Goal: Information Seeking & Learning: Check status

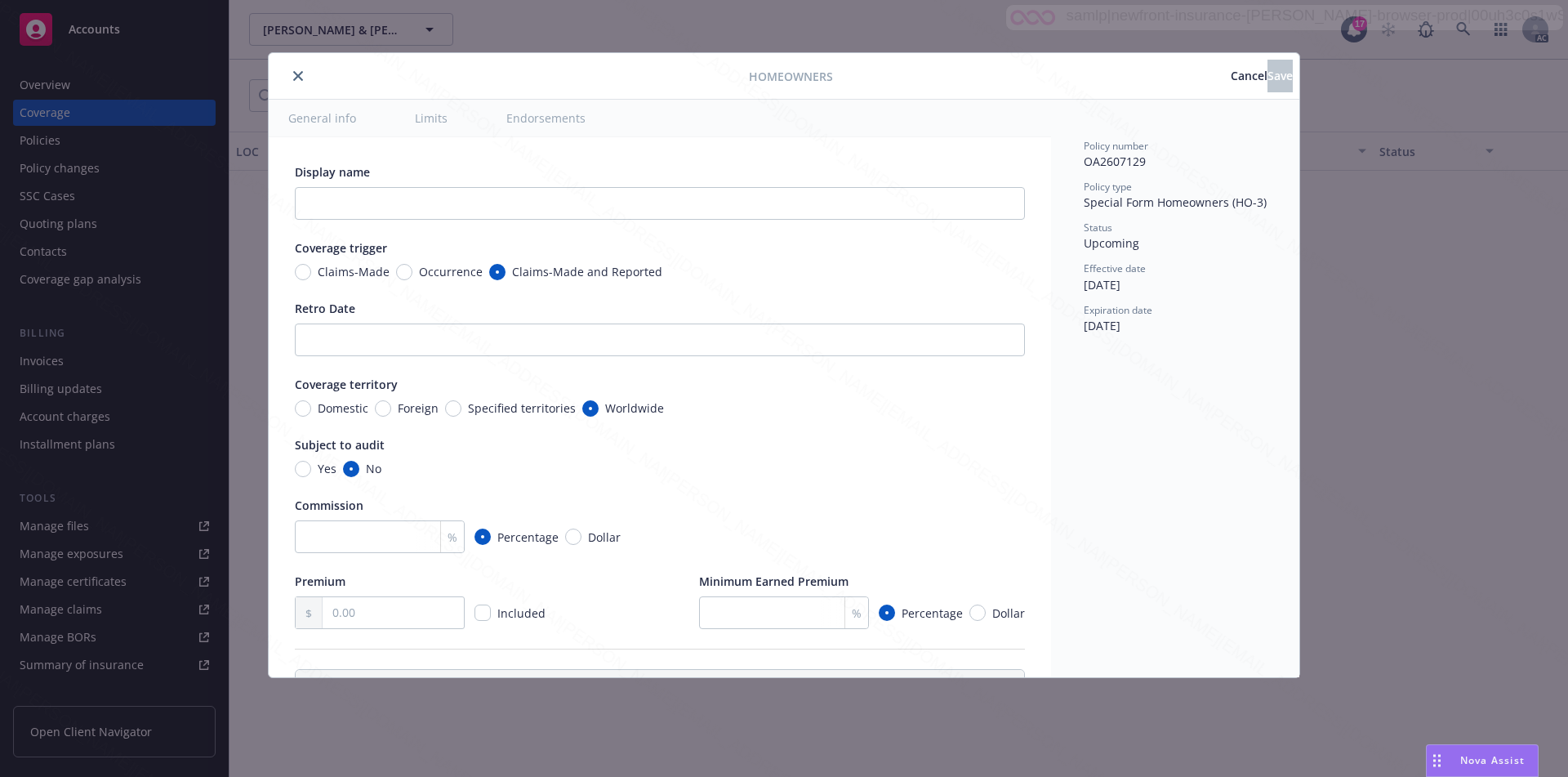
type textarea "x"
